Goal: Task Accomplishment & Management: Manage account settings

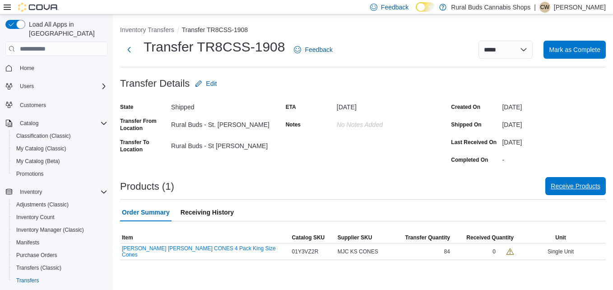
click at [573, 182] on span "Receive Products" at bounding box center [575, 185] width 50 height 9
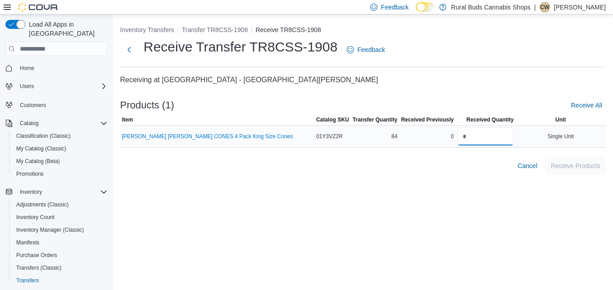
click at [487, 134] on input "number" at bounding box center [485, 136] width 56 height 18
type input "**"
click at [504, 207] on div "Inventory Transfers Transfer TR8CSS-1908 Receive TR8CSS-1908 Receive Transfer T…" at bounding box center [363, 151] width 500 height 275
click at [579, 162] on span "Receive Products" at bounding box center [575, 165] width 50 height 9
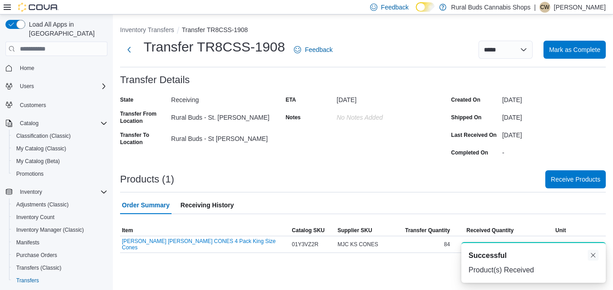
click at [592, 252] on button "Dismiss toast" at bounding box center [592, 255] width 11 height 11
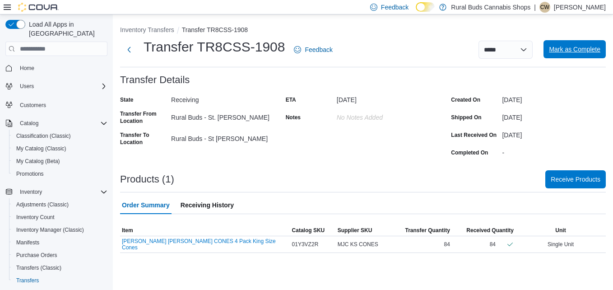
click at [565, 51] on span "Mark as Complete" at bounding box center [574, 49] width 51 height 9
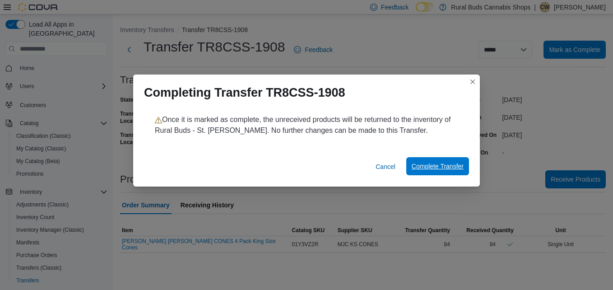
click at [439, 171] on span "Complete Transfer" at bounding box center [438, 166] width 52 height 9
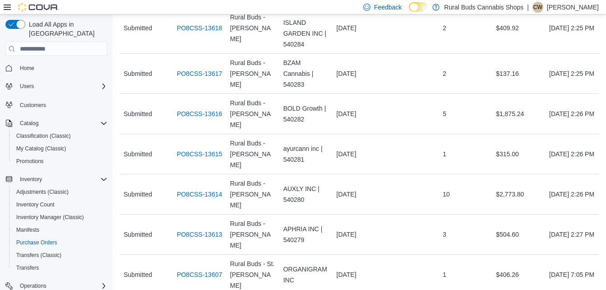
scroll to position [1218, 0]
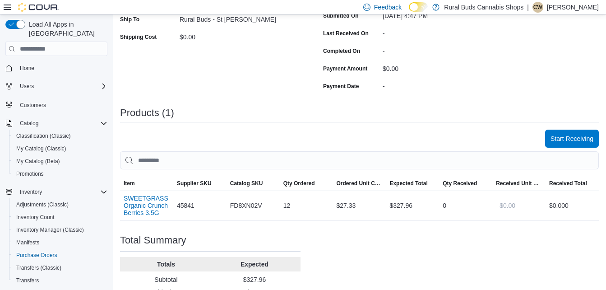
scroll to position [166, 0]
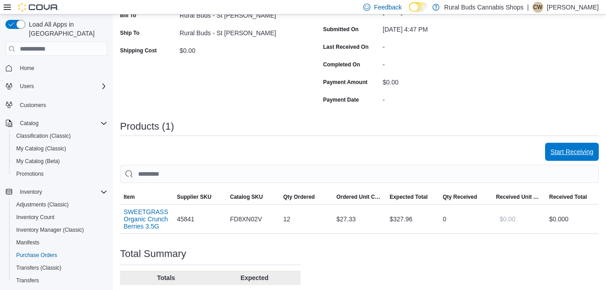
click at [593, 157] on span "Start Receiving" at bounding box center [571, 152] width 43 height 18
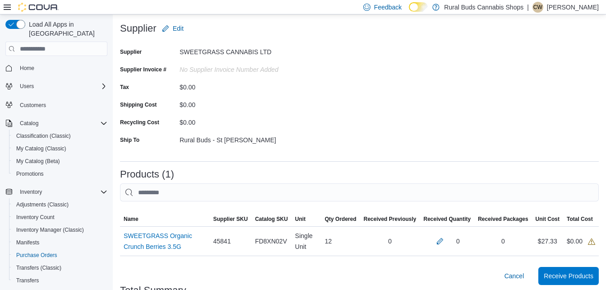
scroll to position [120, 0]
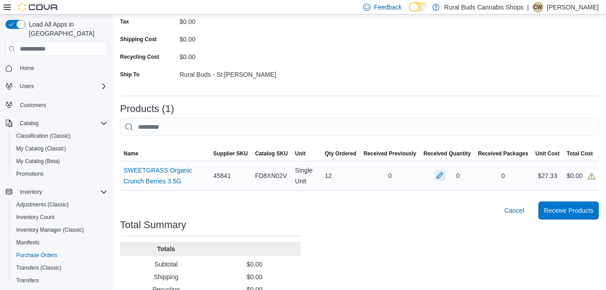
click at [445, 177] on button "button" at bounding box center [440, 175] width 11 height 11
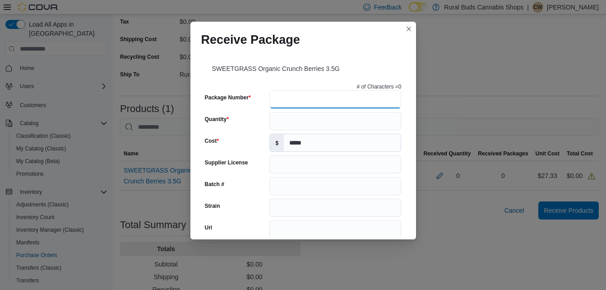
click at [304, 99] on input "Package Number" at bounding box center [335, 99] width 132 height 18
type input "******"
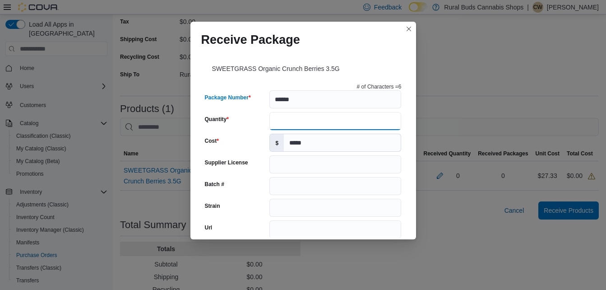
click at [305, 127] on input "Quantity" at bounding box center [335, 121] width 132 height 18
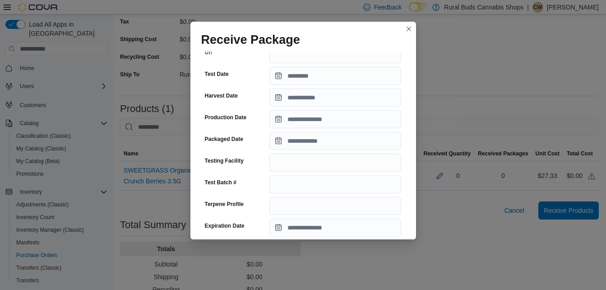
scroll to position [180, 0]
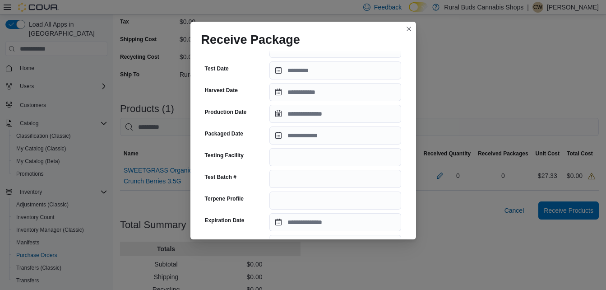
type input "**"
click at [326, 133] on input "Packaged Date" at bounding box center [335, 135] width 132 height 18
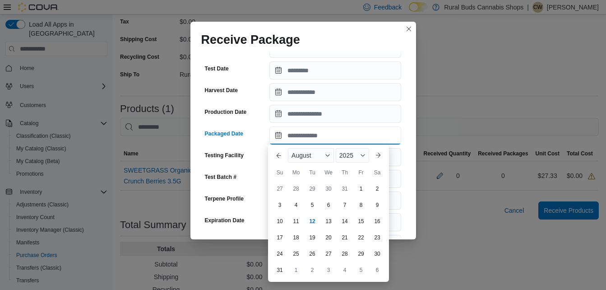
click at [311, 134] on input "Packaged Date" at bounding box center [335, 135] width 132 height 18
click at [313, 154] on div "August" at bounding box center [311, 155] width 46 height 14
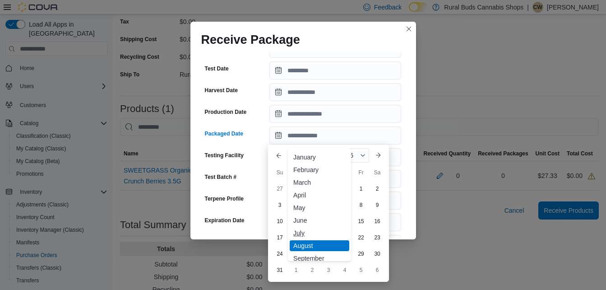
click at [301, 231] on div "July" at bounding box center [320, 232] width 60 height 11
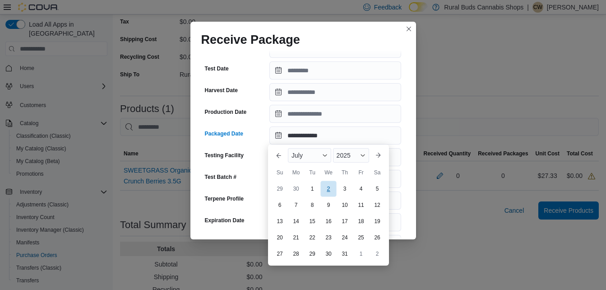
click at [328, 189] on div "2" at bounding box center [328, 189] width 16 height 16
type input "**********"
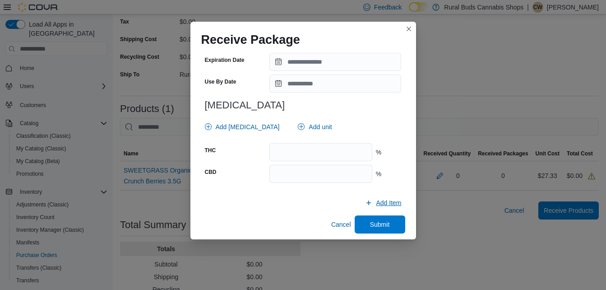
scroll to position [346, 0]
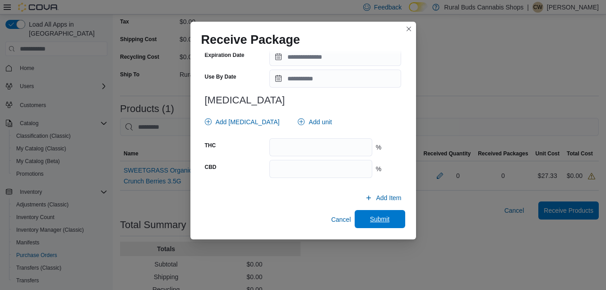
click at [379, 221] on span "Submit" at bounding box center [380, 218] width 20 height 9
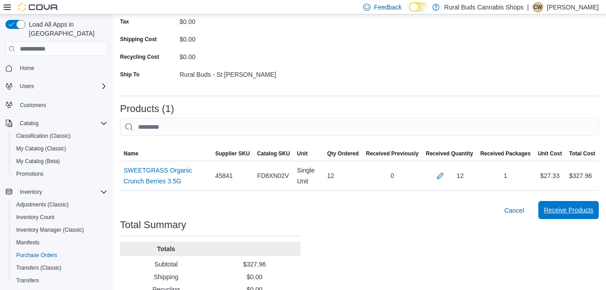
click at [578, 215] on span "Receive Products" at bounding box center [569, 210] width 50 height 18
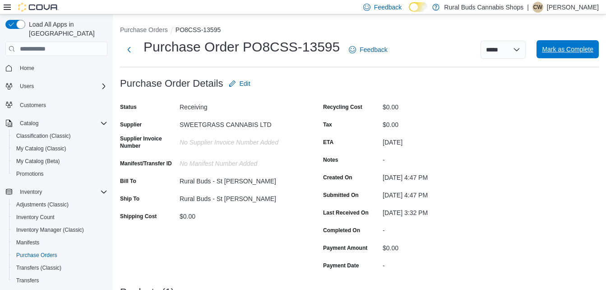
click at [585, 53] on span "Mark as Complete" at bounding box center [567, 49] width 51 height 9
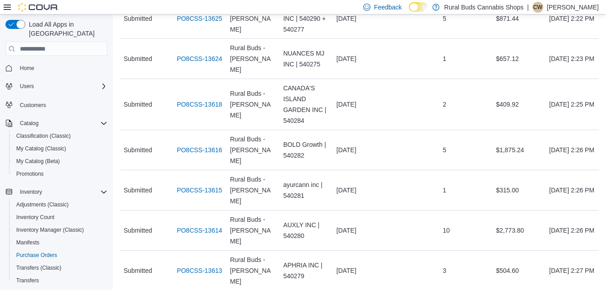
scroll to position [1053, 0]
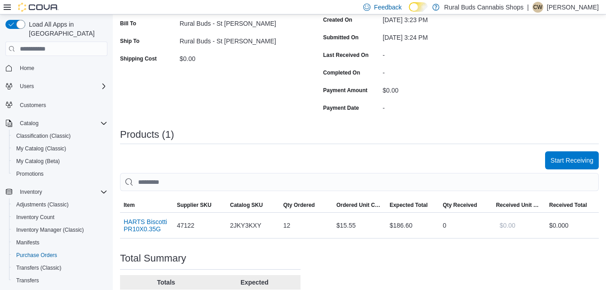
scroll to position [166, 0]
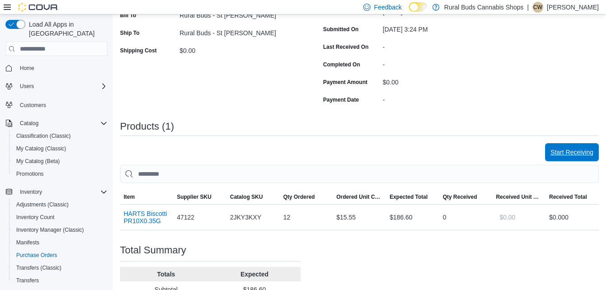
click at [582, 157] on span "Start Receiving" at bounding box center [571, 152] width 43 height 18
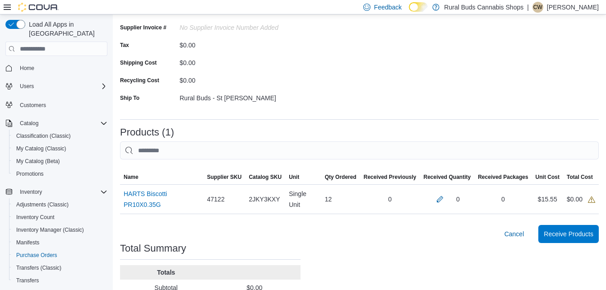
scroll to position [135, 0]
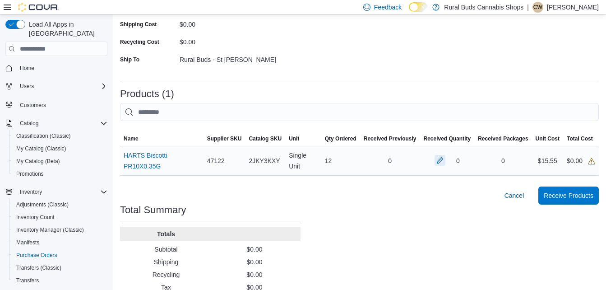
click at [445, 159] on button "button" at bounding box center [440, 160] width 11 height 11
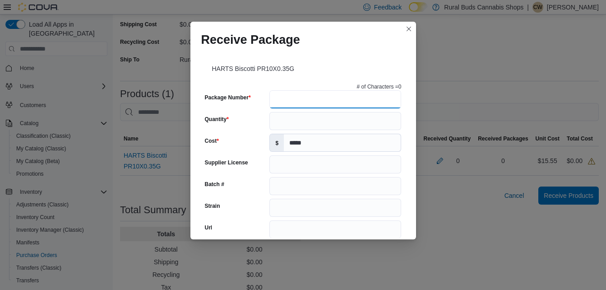
click at [305, 108] on input "Package Number" at bounding box center [335, 99] width 132 height 18
type input "**********"
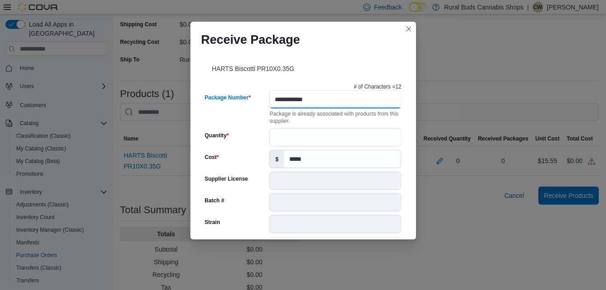
type input "**********"
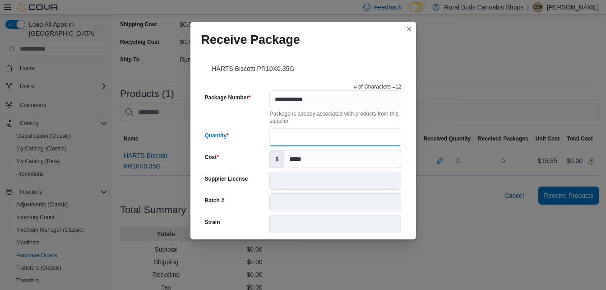
click at [311, 140] on input "Quantity" at bounding box center [335, 137] width 132 height 18
click at [314, 138] on input "**" at bounding box center [335, 137] width 132 height 18
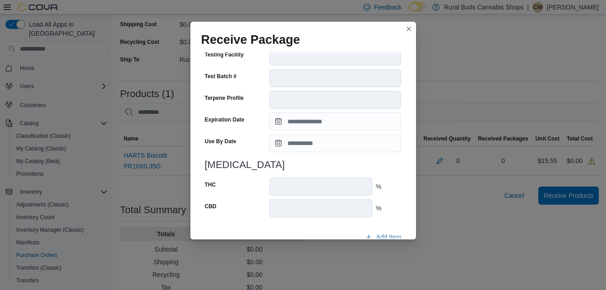
scroll to position [337, 0]
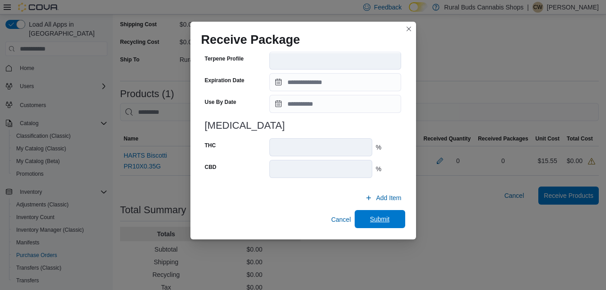
type input "**"
click at [376, 217] on span "Submit" at bounding box center [380, 219] width 20 height 9
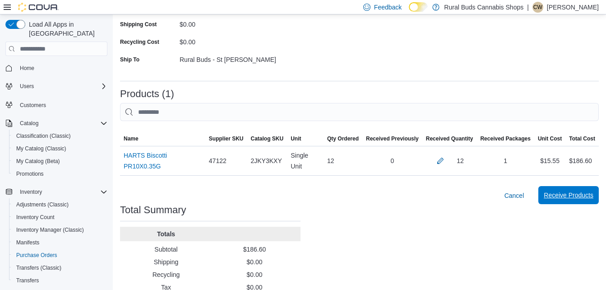
click at [579, 190] on span "Receive Products" at bounding box center [569, 194] width 50 height 9
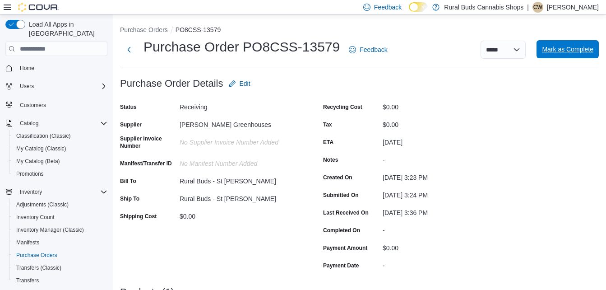
click at [582, 52] on span "Mark as Complete" at bounding box center [567, 49] width 51 height 9
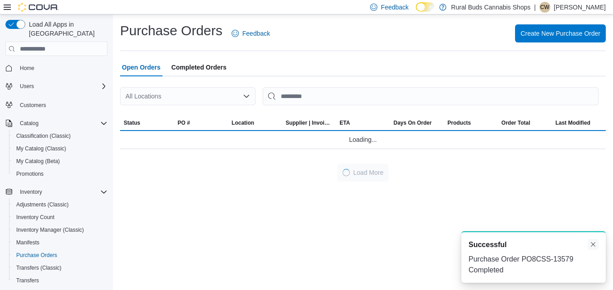
click at [595, 243] on button "Dismiss toast" at bounding box center [592, 244] width 11 height 11
